Goal: Transaction & Acquisition: Purchase product/service

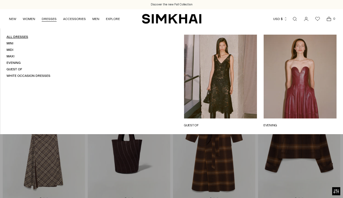
click at [18, 37] on link "All Dresses" at bounding box center [17, 37] width 22 height 4
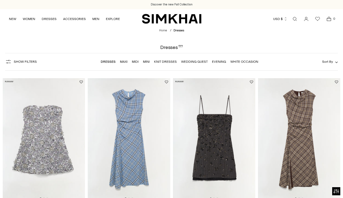
click at [24, 60] on span "Show Filters" at bounding box center [25, 62] width 23 height 4
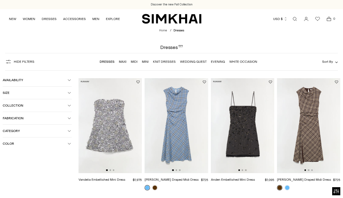
click at [47, 146] on span "Color" at bounding box center [35, 144] width 65 height 4
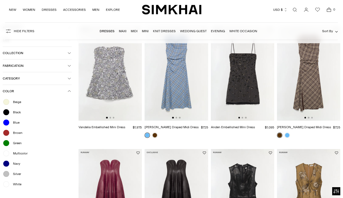
click at [8, 102] on div at bounding box center [6, 101] width 7 height 7
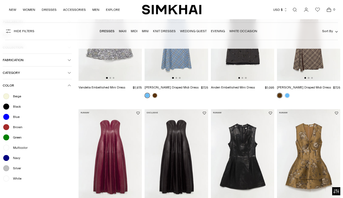
scroll to position [104, 0]
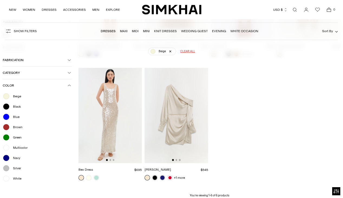
scroll to position [156, 0]
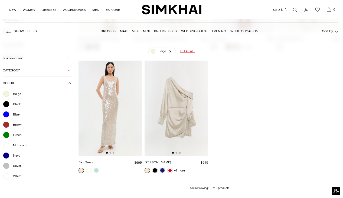
click at [7, 176] on div at bounding box center [6, 176] width 7 height 7
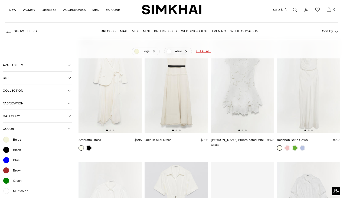
scroll to position [40, 0]
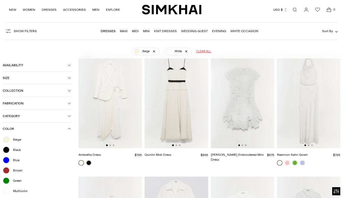
click at [249, 102] on img at bounding box center [242, 100] width 63 height 95
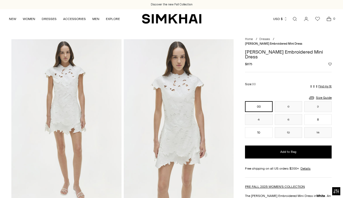
scroll to position [10, 0]
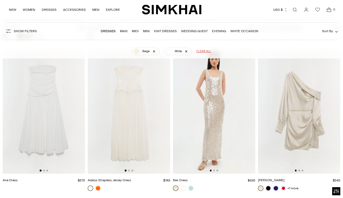
scroll to position [1106, 0]
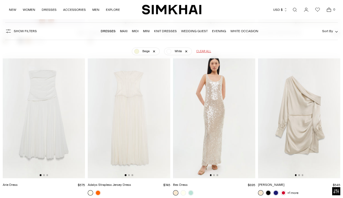
click at [294, 117] on img at bounding box center [299, 116] width 82 height 123
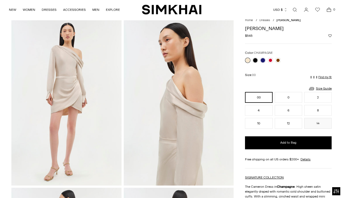
scroll to position [23, 0]
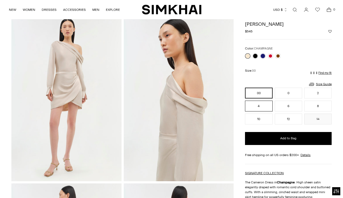
click at [254, 107] on button "4" at bounding box center [258, 106] width 27 height 11
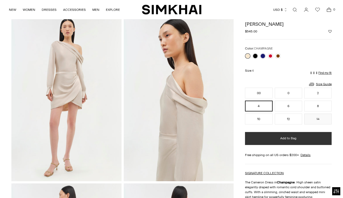
click at [286, 140] on span "Add to Bag" at bounding box center [288, 138] width 16 height 5
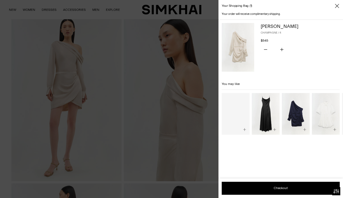
click at [194, 42] on div at bounding box center [171, 99] width 343 height 198
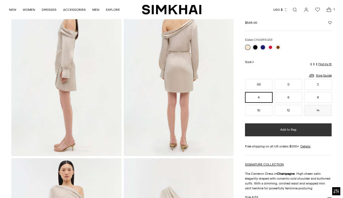
scroll to position [191, 0]
